Goal: Task Accomplishment & Management: Complete application form

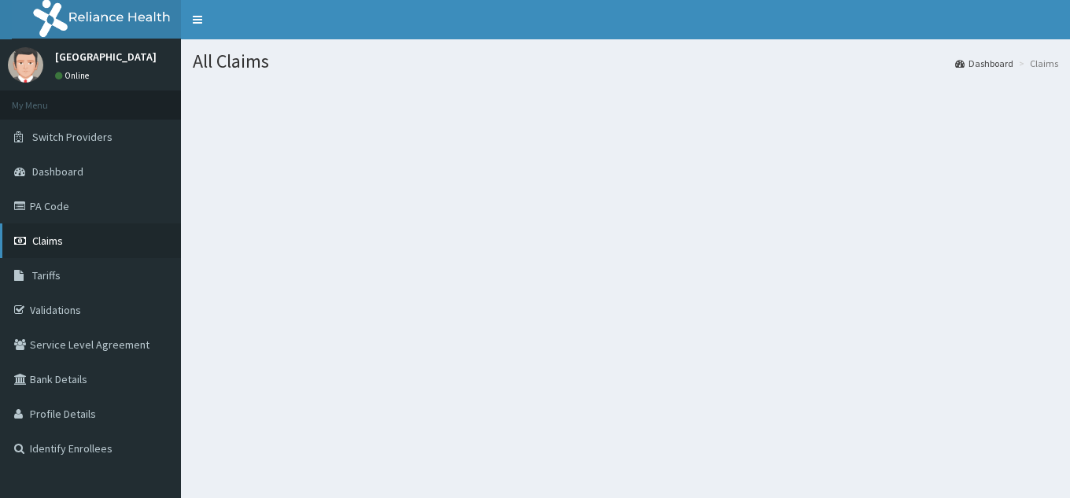
click at [53, 241] on span "Claims" at bounding box center [47, 241] width 31 height 14
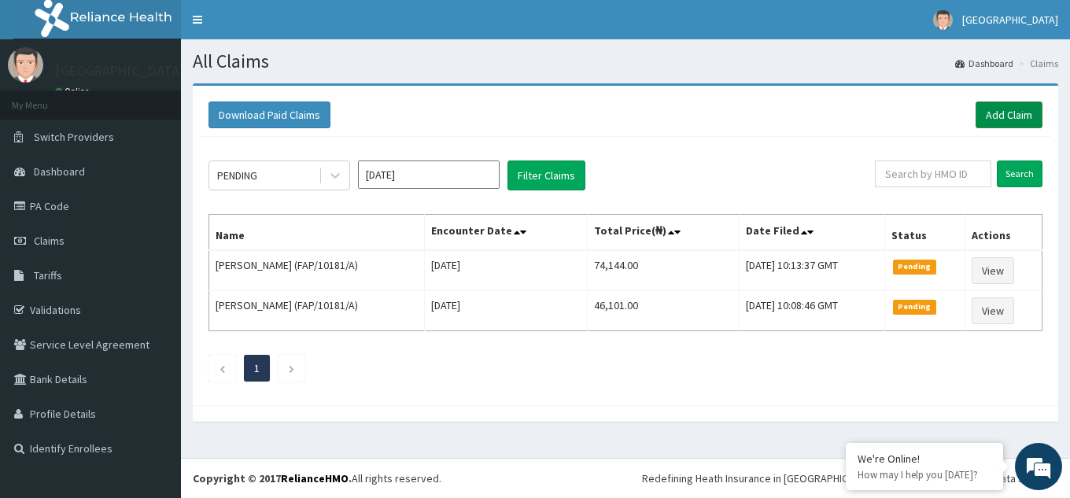
click at [1004, 114] on link "Add Claim" at bounding box center [1008, 114] width 67 height 27
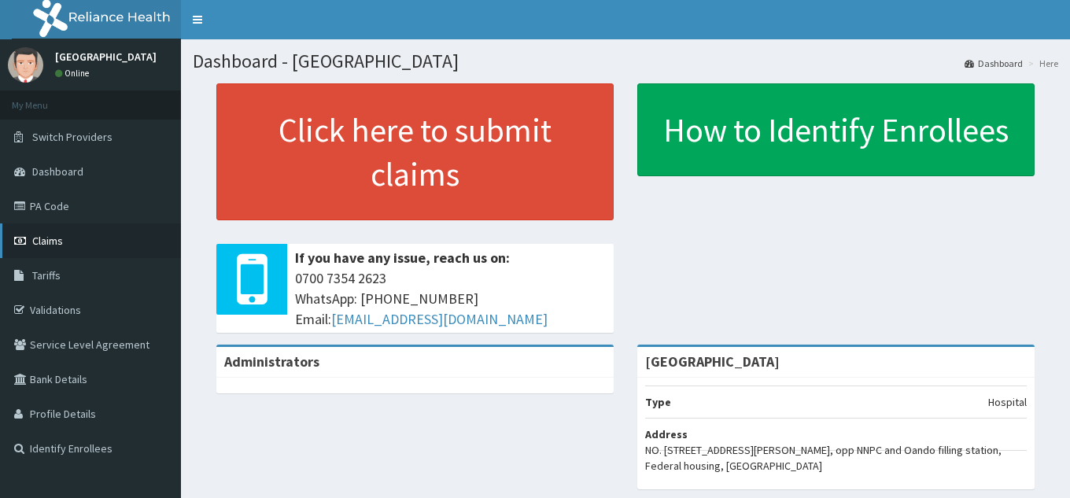
click at [56, 241] on span "Claims" at bounding box center [47, 241] width 31 height 14
